Goal: Task Accomplishment & Management: Manage account settings

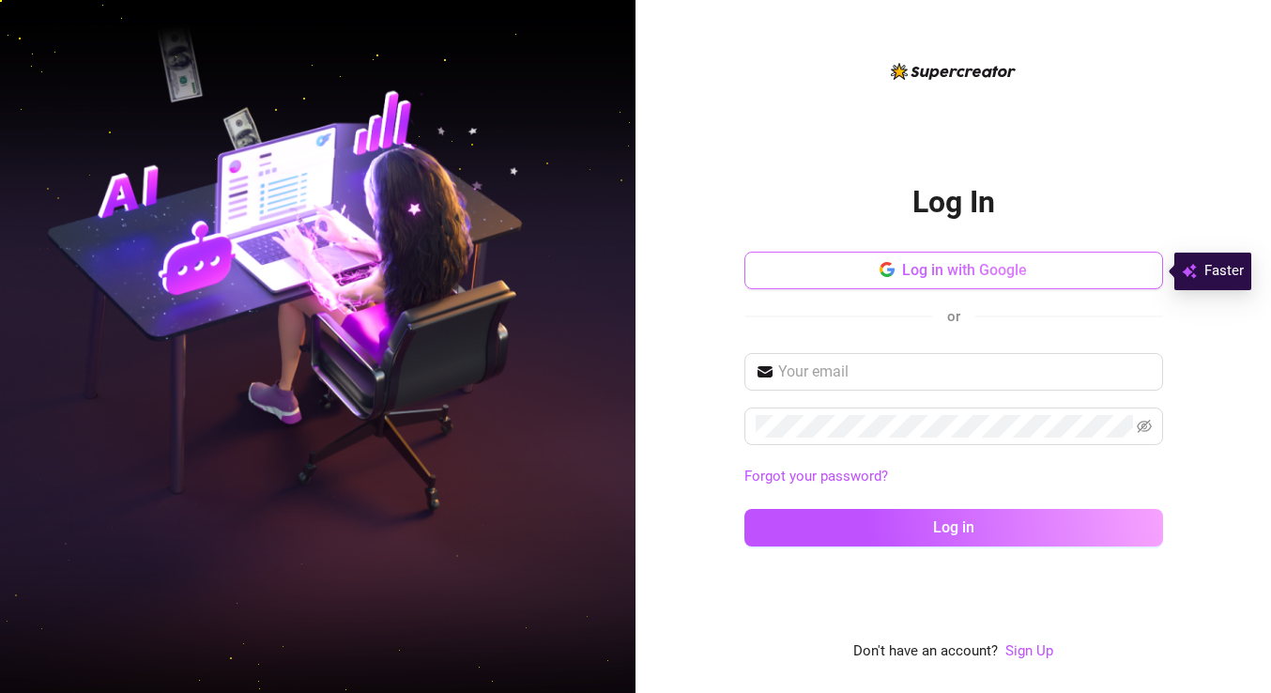
click at [934, 272] on span "Log in with Google" at bounding box center [964, 270] width 125 height 18
